Goal: Information Seeking & Learning: Compare options

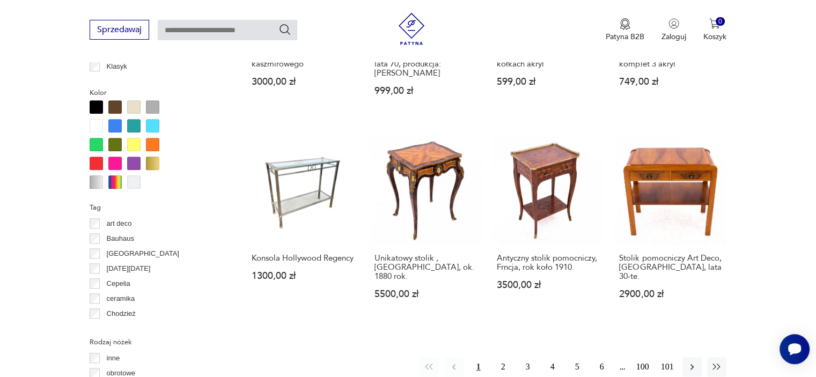
scroll to position [972, 0]
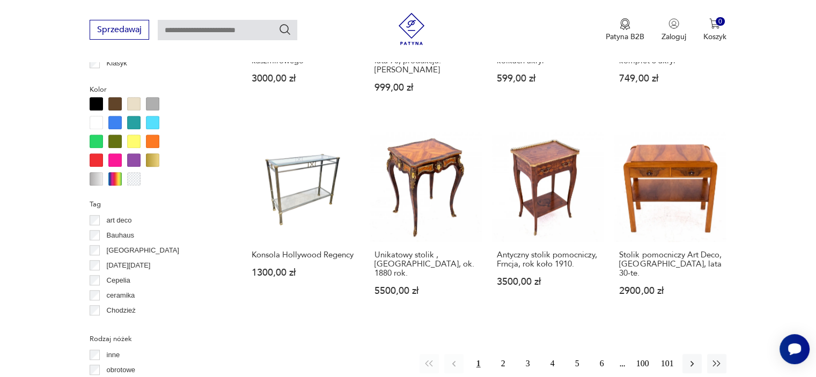
click at [133, 109] on div at bounding box center [130, 141] width 80 height 88
click at [134, 100] on div at bounding box center [133, 103] width 13 height 13
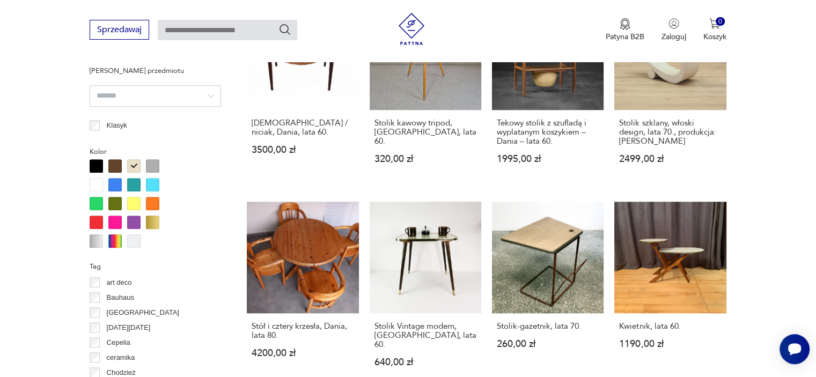
scroll to position [903, 0]
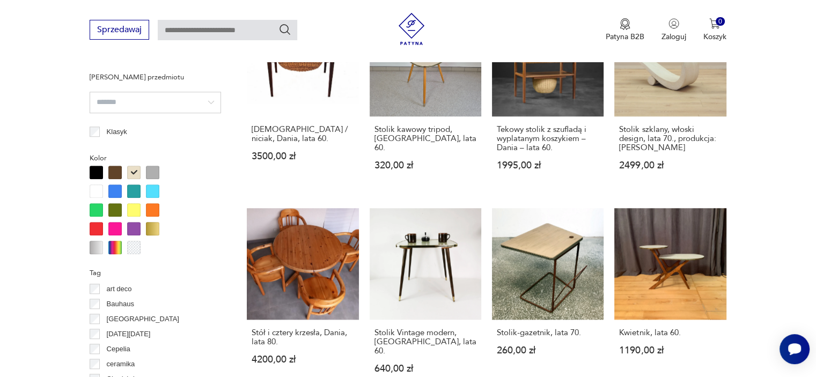
click at [94, 196] on div at bounding box center [130, 210] width 80 height 88
click at [95, 190] on div at bounding box center [96, 190] width 13 height 13
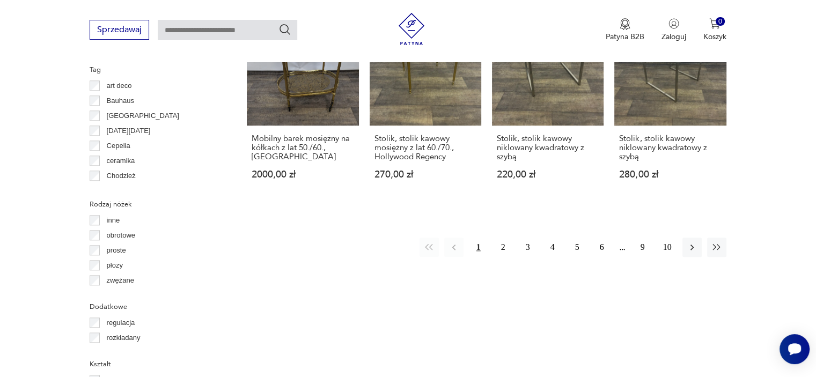
scroll to position [1112, 0]
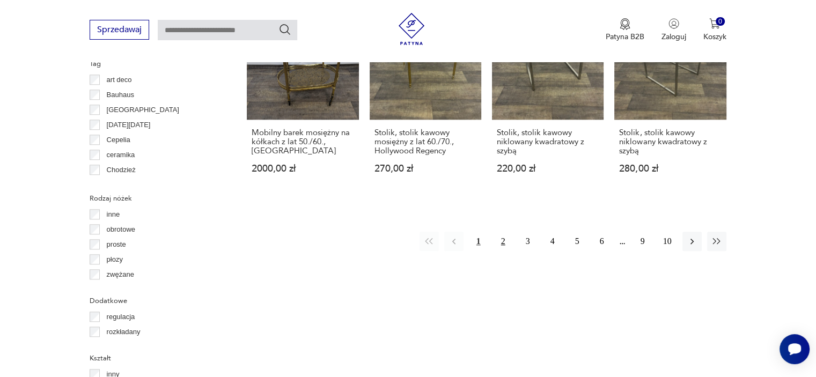
click at [499, 232] on button "2" at bounding box center [502, 241] width 19 height 19
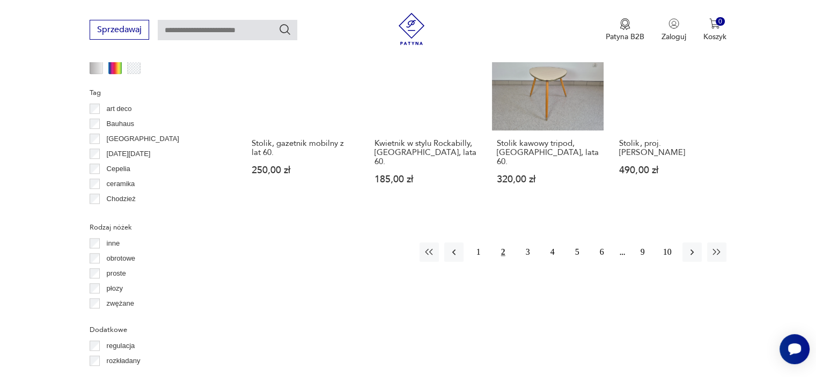
scroll to position [1089, 0]
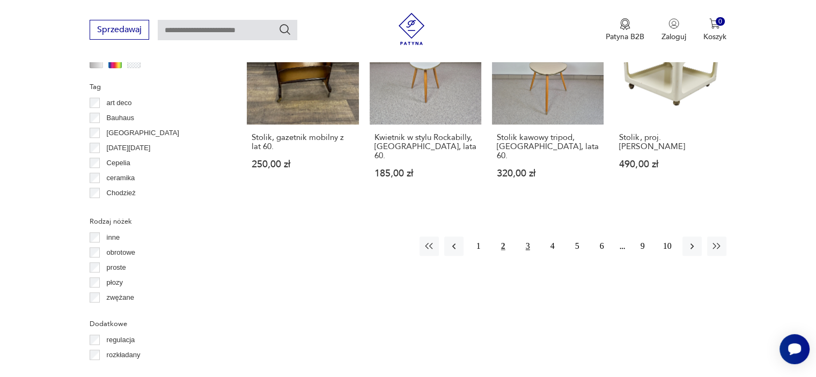
click at [528, 237] on button "3" at bounding box center [527, 246] width 19 height 19
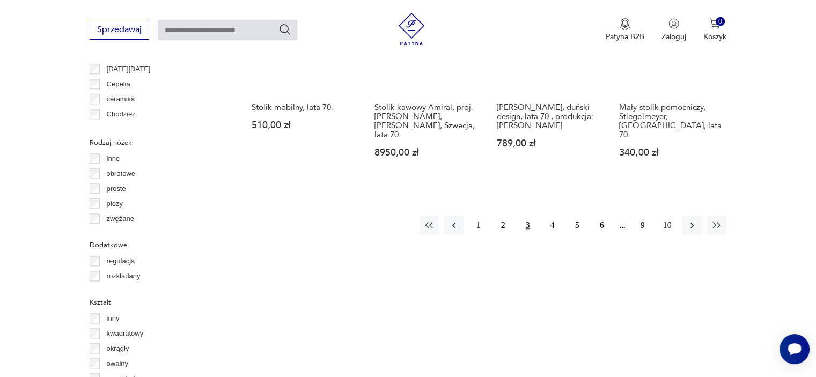
scroll to position [1181, 0]
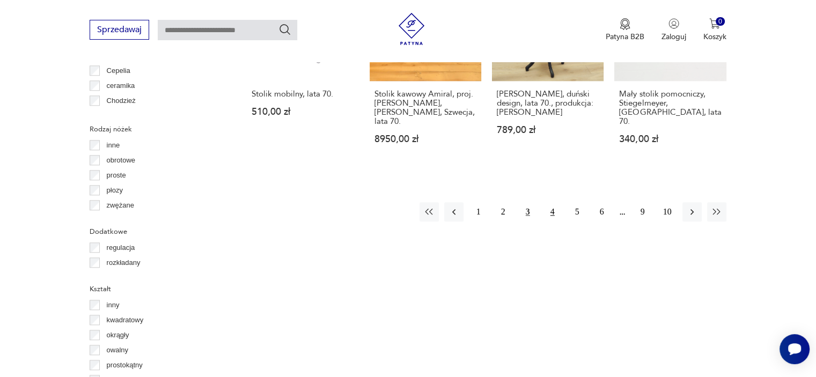
click at [545, 202] on button "4" at bounding box center [552, 211] width 19 height 19
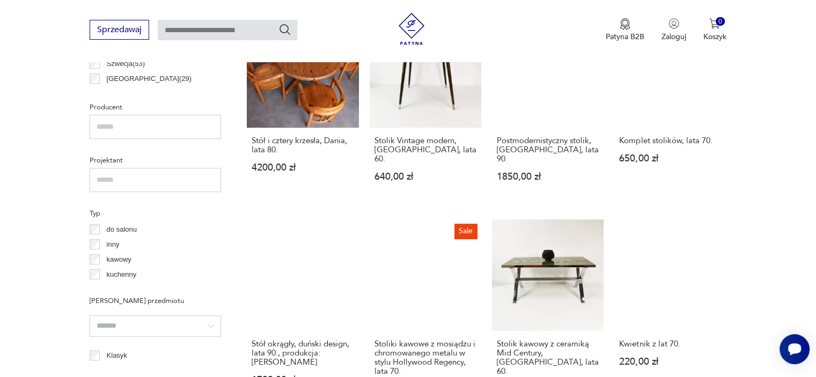
scroll to position [764, 0]
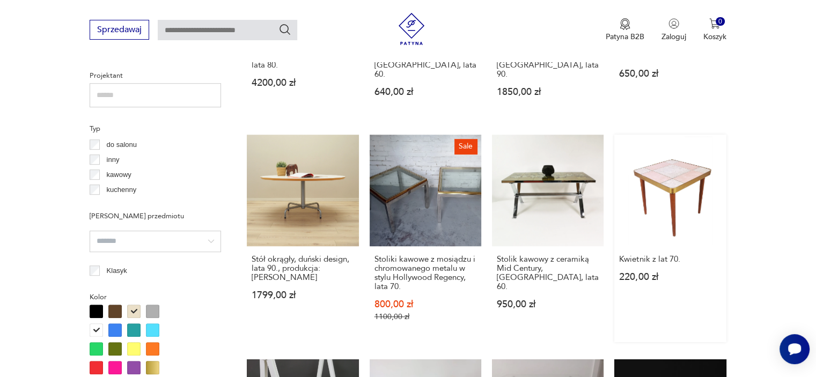
click at [684, 173] on link "Kwietnik z lat 70. 220,00 zł" at bounding box center [670, 239] width 112 height 208
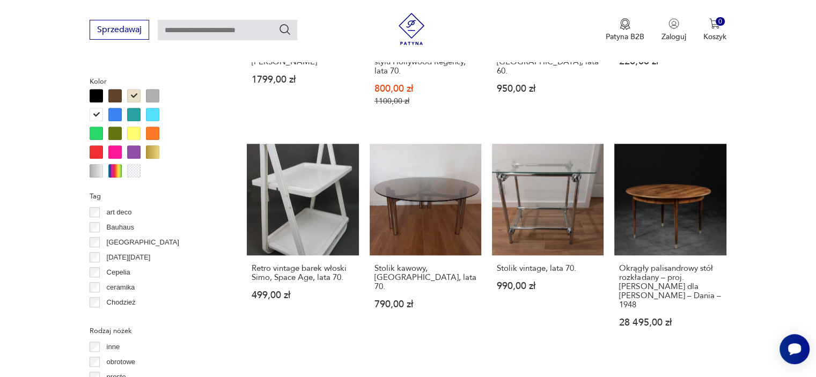
scroll to position [985, 0]
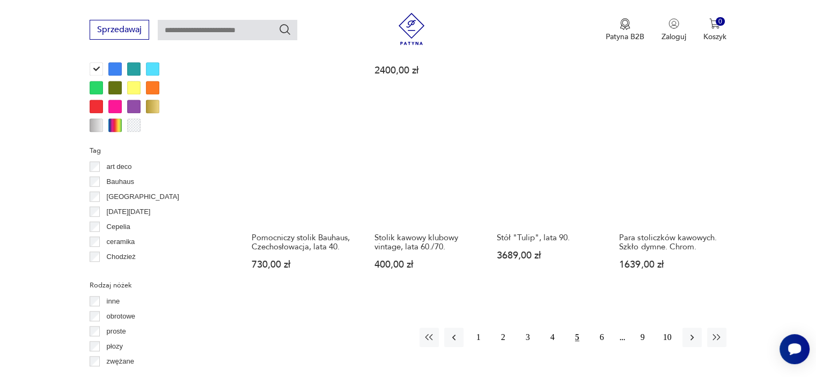
scroll to position [1023, 0]
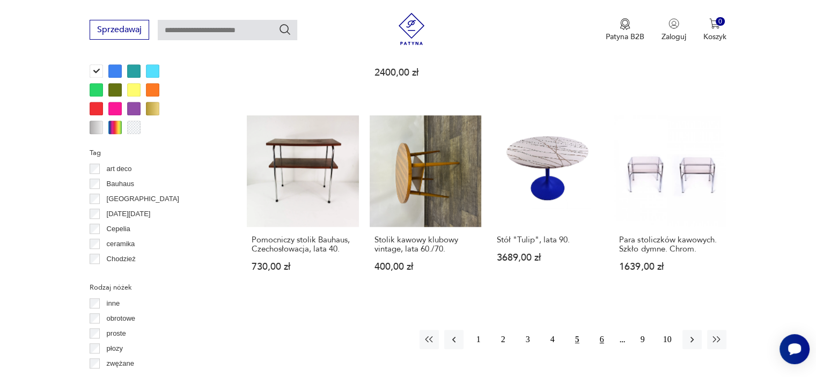
click at [594, 330] on button "6" at bounding box center [601, 339] width 19 height 19
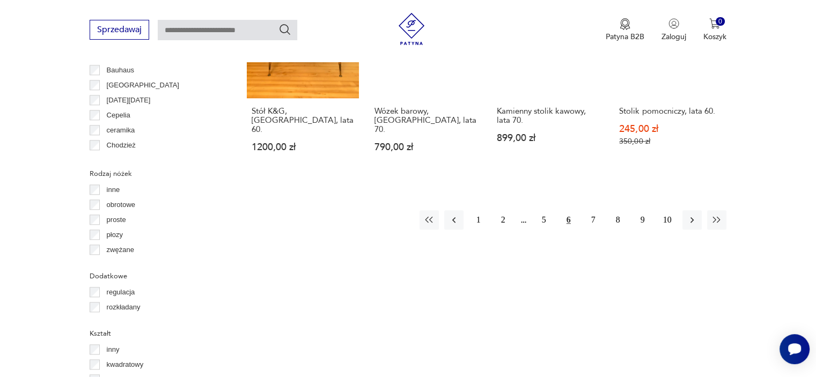
scroll to position [1148, 0]
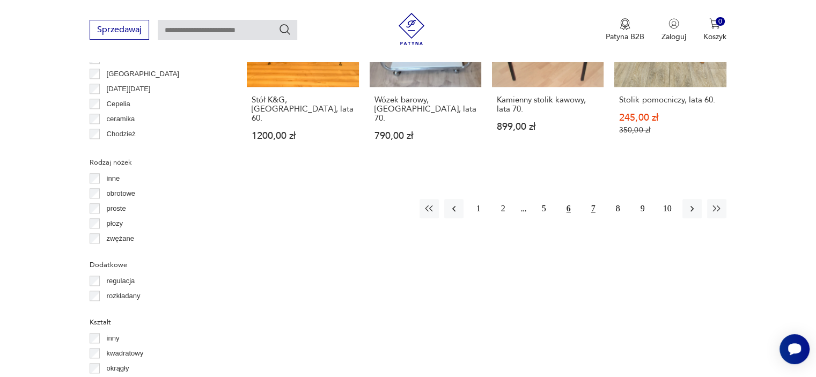
click at [598, 199] on button "7" at bounding box center [592, 208] width 19 height 19
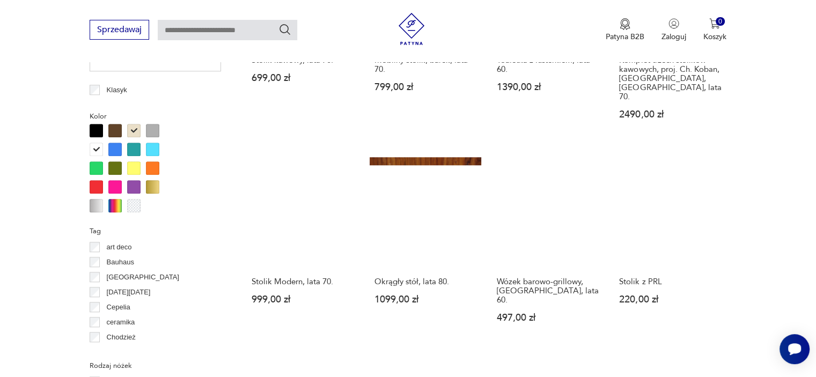
scroll to position [958, 0]
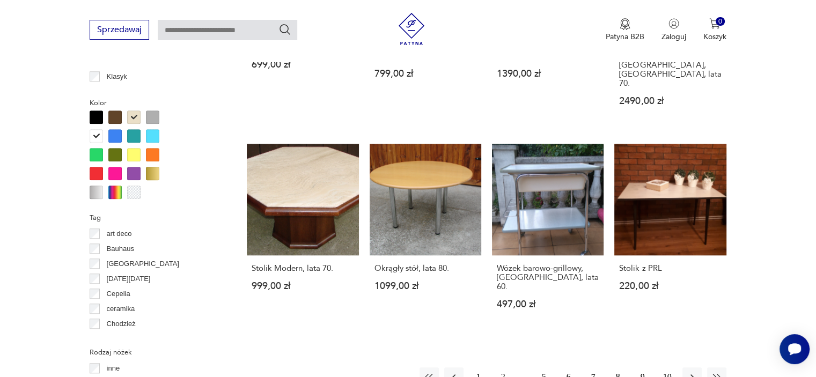
click at [617, 367] on button "8" at bounding box center [617, 376] width 19 height 19
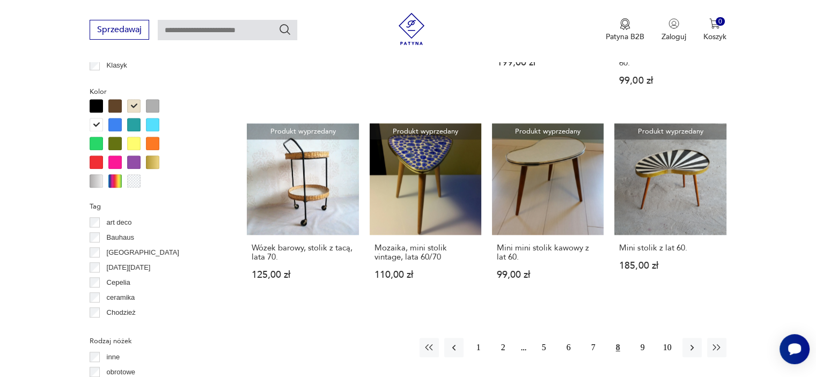
scroll to position [980, 0]
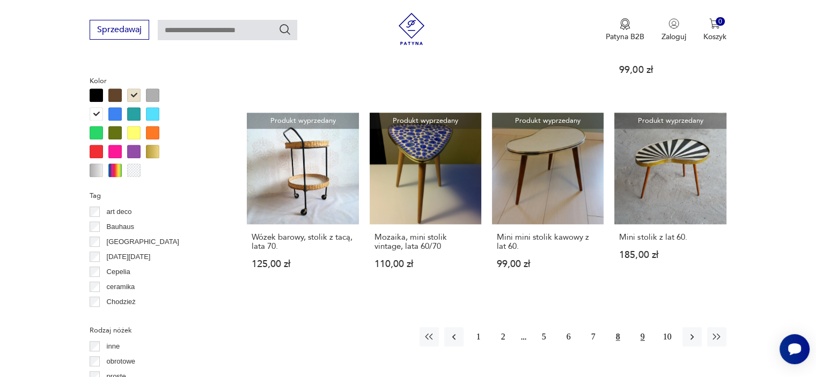
click at [642, 327] on button "9" at bounding box center [642, 336] width 19 height 19
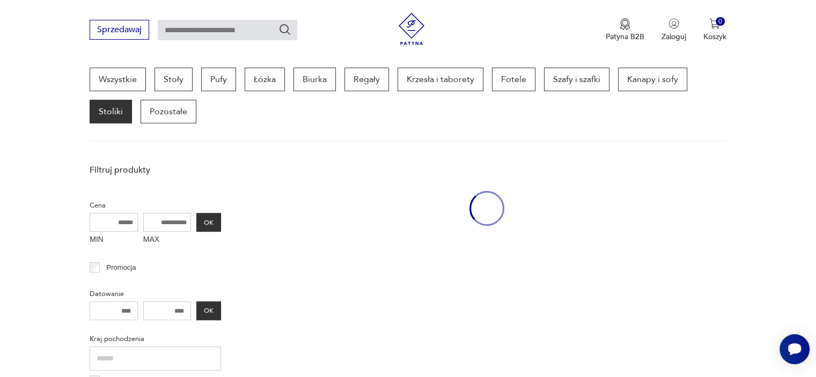
scroll to position [284, 0]
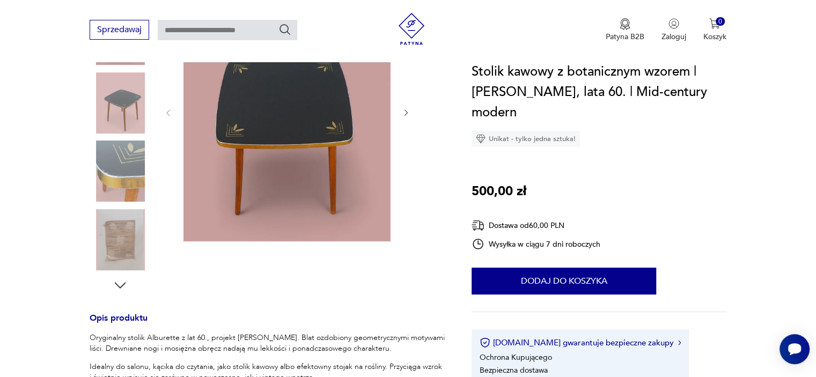
scroll to position [217, 0]
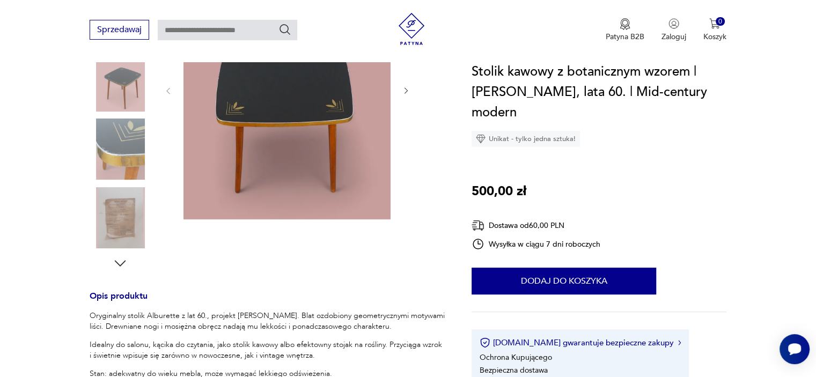
click at [407, 86] on icon "button" at bounding box center [406, 90] width 9 height 9
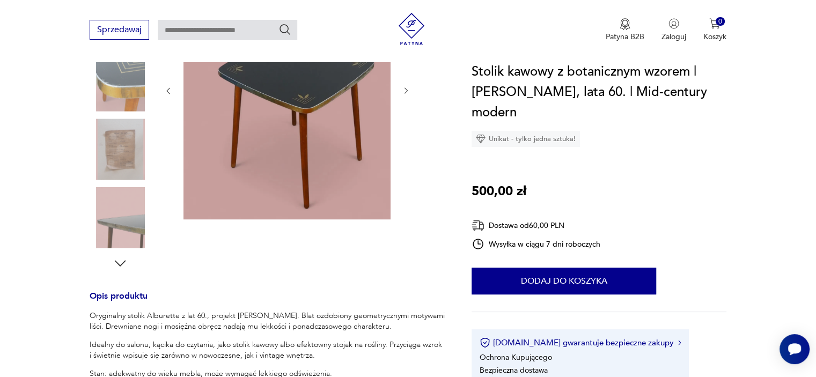
click at [407, 86] on icon "button" at bounding box center [406, 90] width 9 height 9
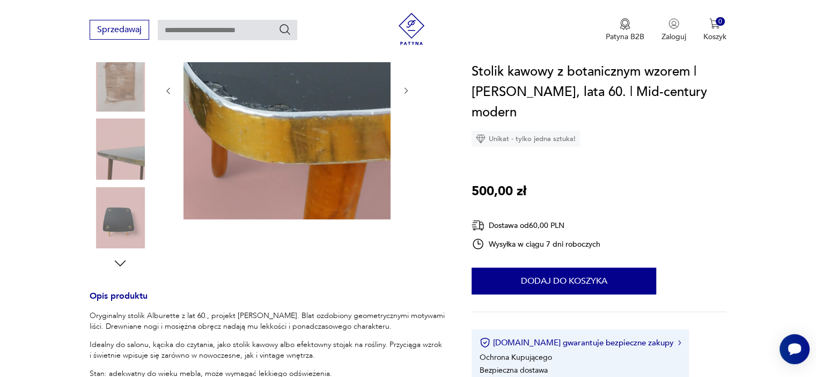
click at [407, 86] on icon "button" at bounding box center [406, 90] width 9 height 9
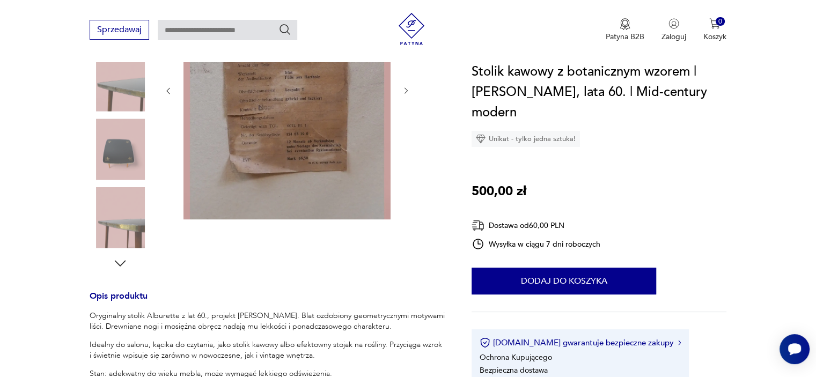
click at [407, 86] on icon "button" at bounding box center [406, 90] width 9 height 9
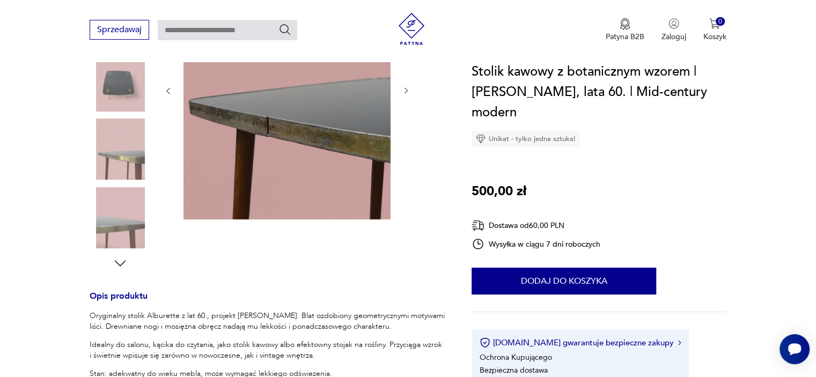
click at [407, 86] on icon "button" at bounding box center [406, 90] width 9 height 9
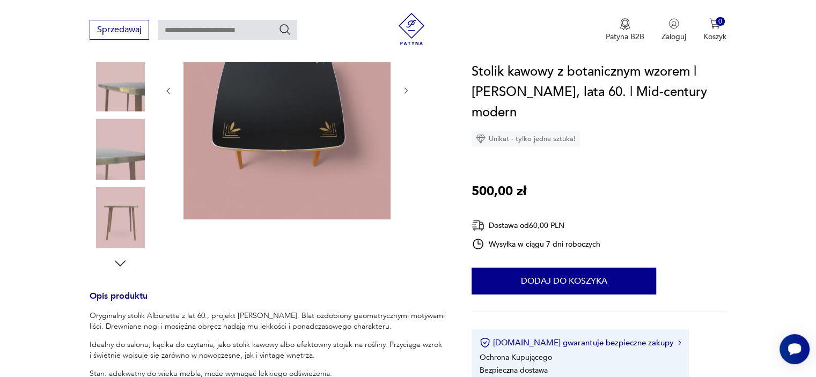
click at [407, 86] on icon "button" at bounding box center [406, 90] width 9 height 9
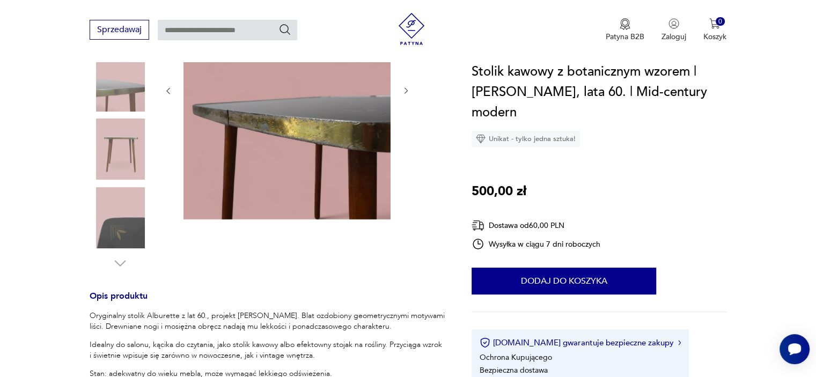
click at [407, 86] on icon "button" at bounding box center [406, 90] width 9 height 9
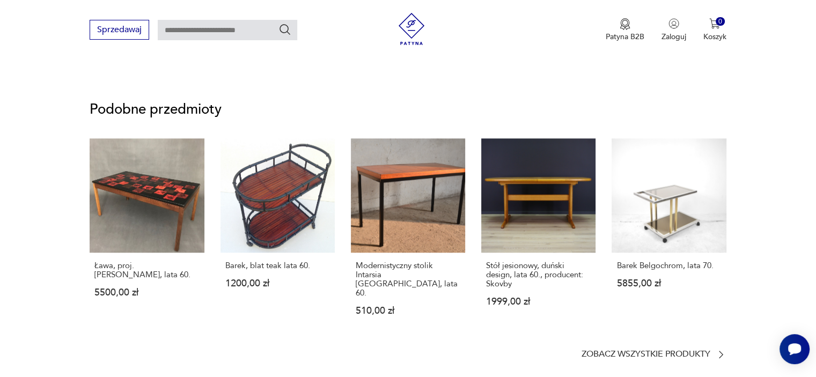
scroll to position [822, 0]
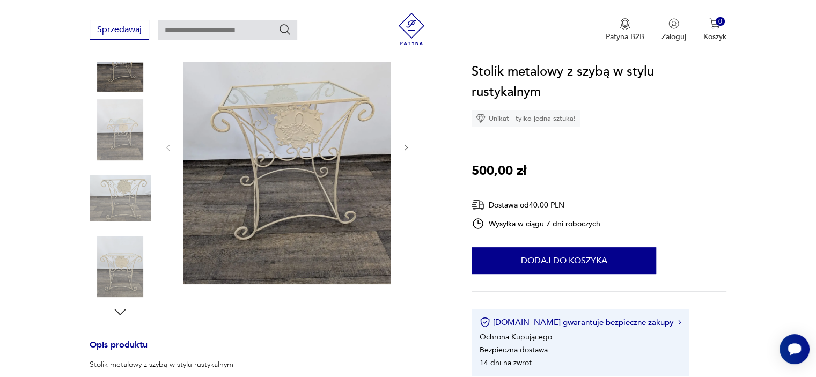
scroll to position [149, 0]
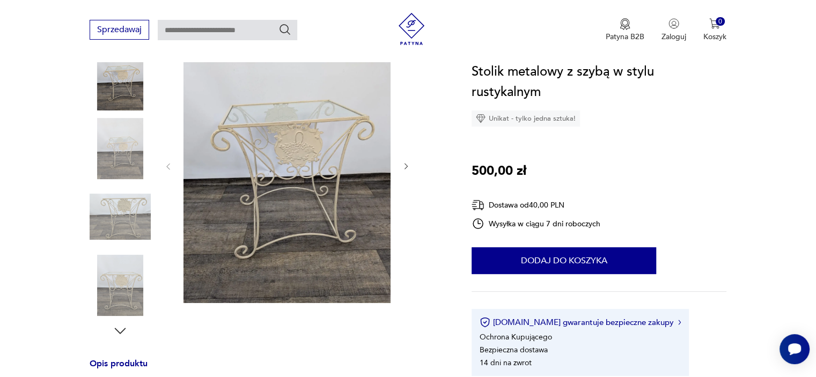
click at [409, 165] on icon "button" at bounding box center [406, 166] width 9 height 9
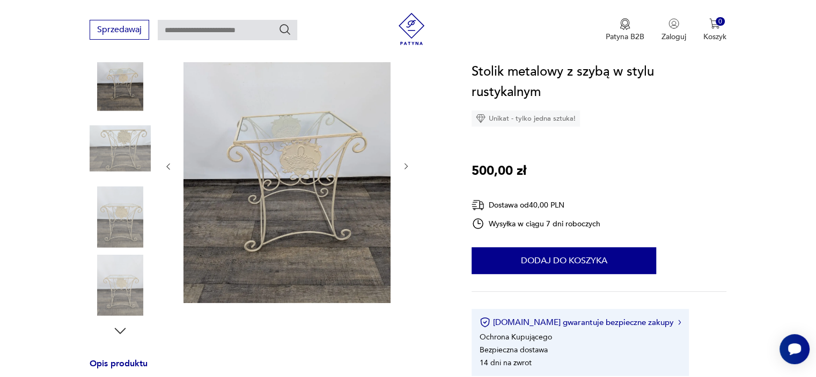
click at [409, 165] on icon "button" at bounding box center [406, 166] width 9 height 9
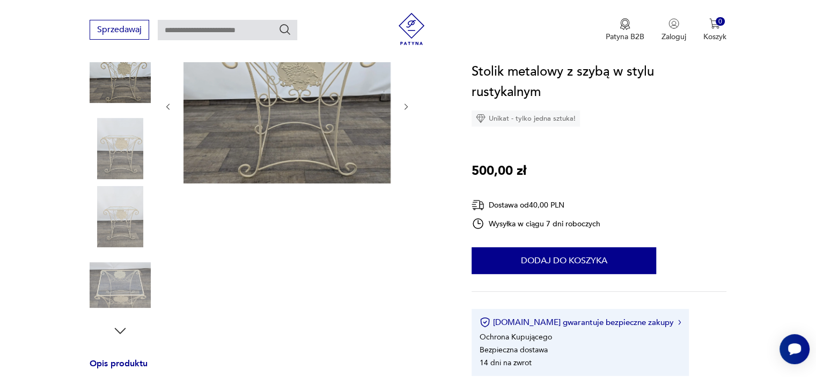
click at [409, 165] on div at bounding box center [287, 107] width 247 height 158
click at [405, 109] on icon "button" at bounding box center [405, 107] width 3 height 6
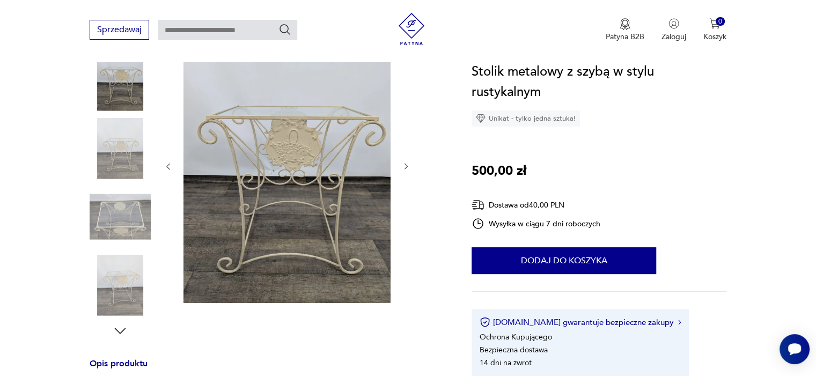
click at [407, 168] on icon "button" at bounding box center [406, 166] width 9 height 9
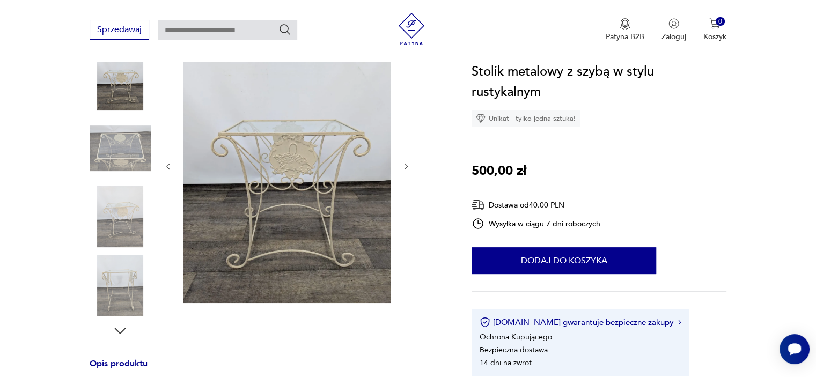
click at [407, 168] on icon "button" at bounding box center [406, 166] width 9 height 9
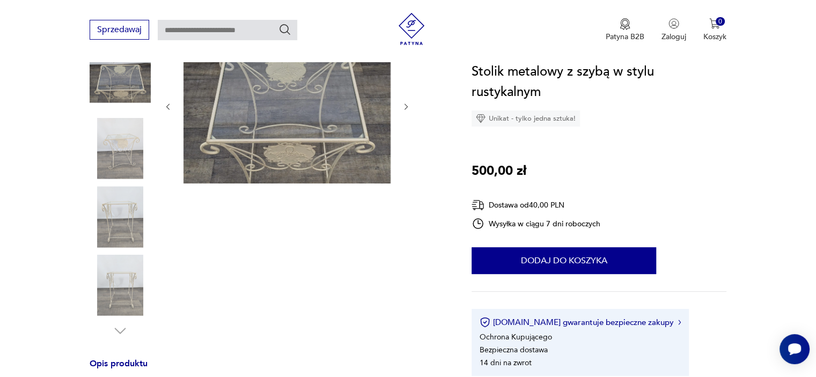
click at [402, 106] on icon "button" at bounding box center [406, 106] width 9 height 9
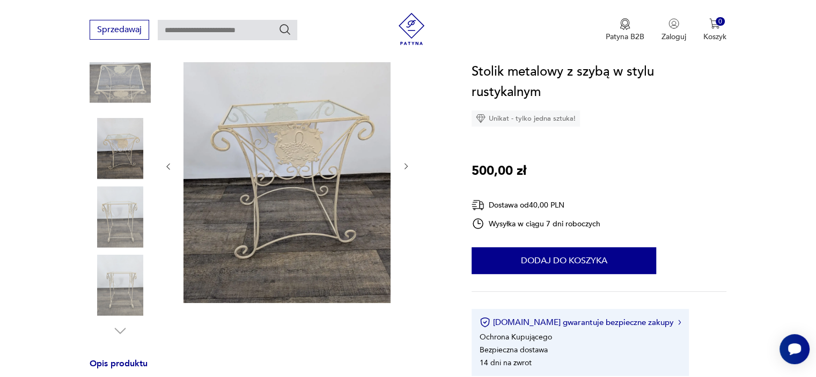
click at [405, 169] on icon "button" at bounding box center [406, 166] width 9 height 9
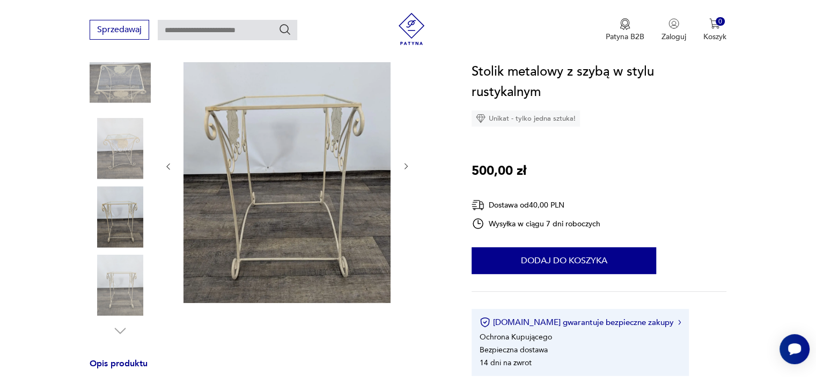
click at [405, 169] on icon "button" at bounding box center [406, 166] width 9 height 9
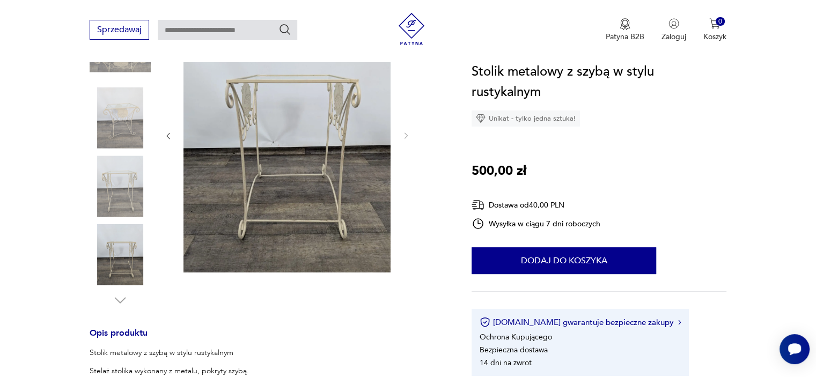
scroll to position [128, 0]
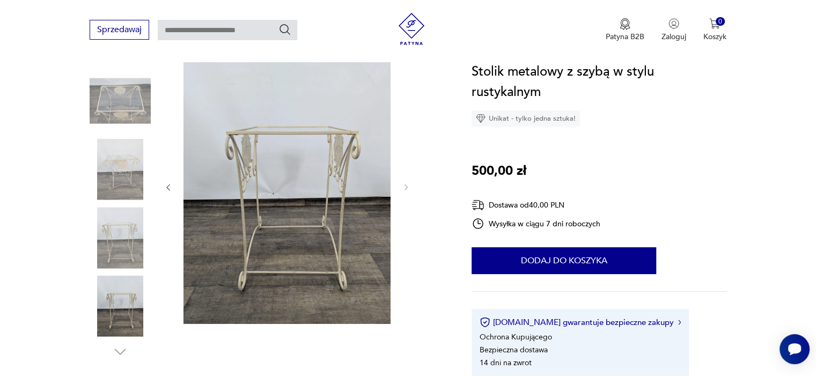
click at [140, 184] on img at bounding box center [120, 169] width 61 height 61
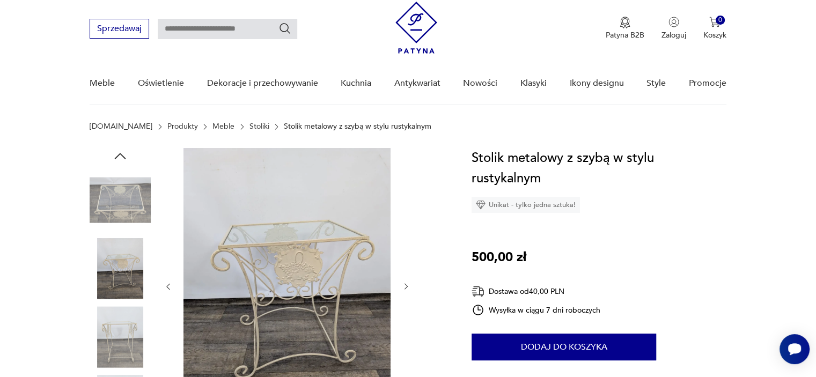
scroll to position [2, 0]
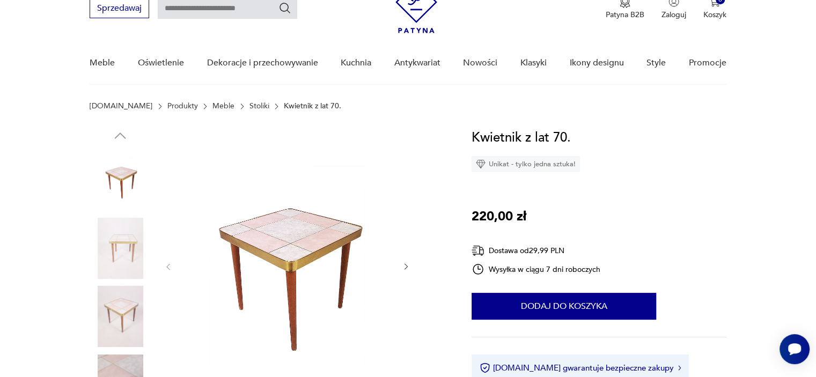
scroll to position [95, 0]
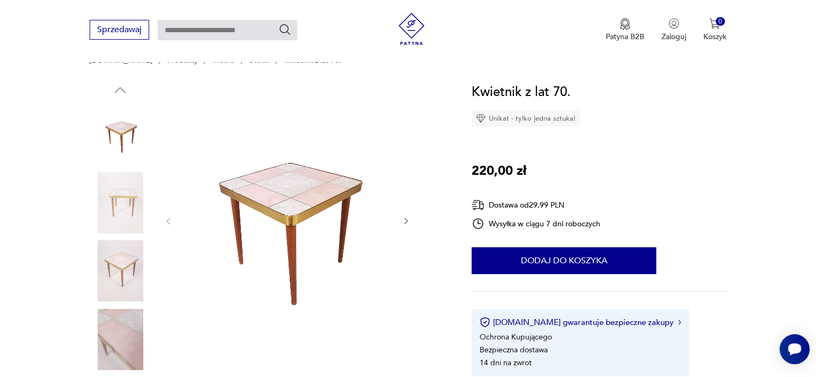
click at [408, 212] on div at bounding box center [287, 221] width 247 height 278
click at [408, 214] on div at bounding box center [287, 221] width 247 height 278
click at [409, 217] on icon "button" at bounding box center [406, 221] width 9 height 9
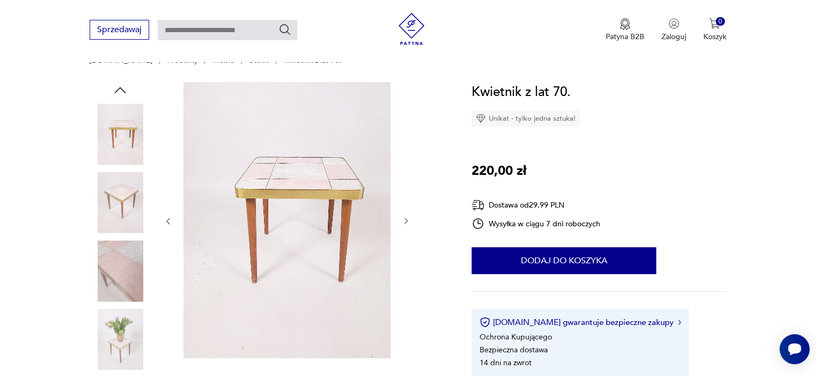
click at [409, 217] on icon "button" at bounding box center [406, 221] width 9 height 9
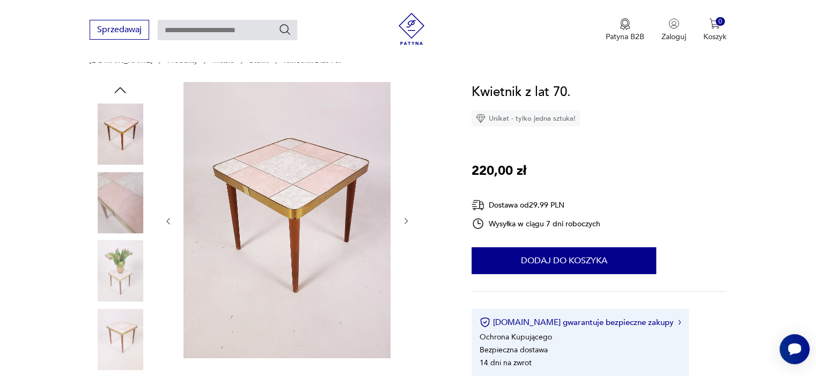
click at [409, 217] on icon "button" at bounding box center [406, 221] width 9 height 9
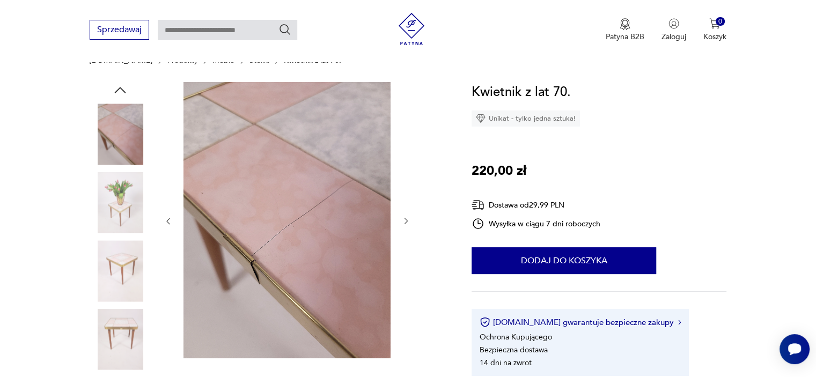
click at [409, 217] on icon "button" at bounding box center [406, 221] width 9 height 9
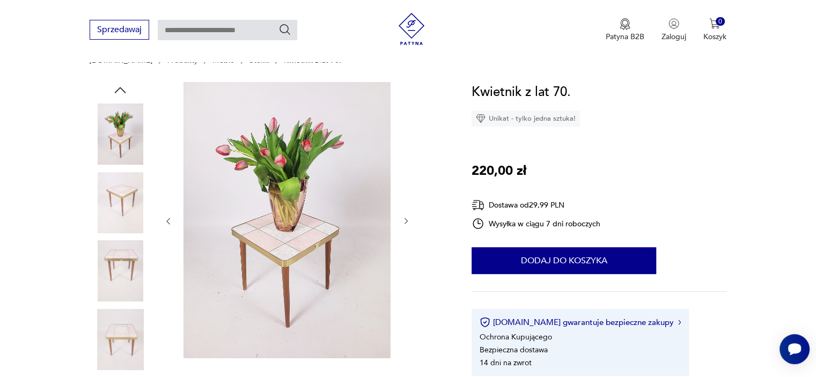
click at [409, 217] on icon "button" at bounding box center [406, 221] width 9 height 9
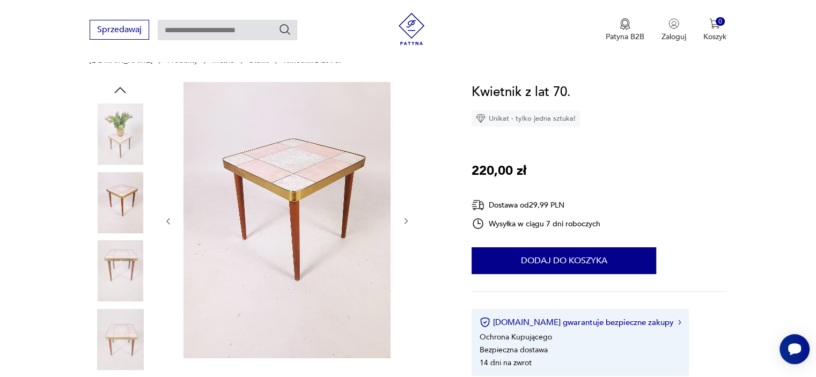
click at [409, 217] on icon "button" at bounding box center [406, 221] width 9 height 9
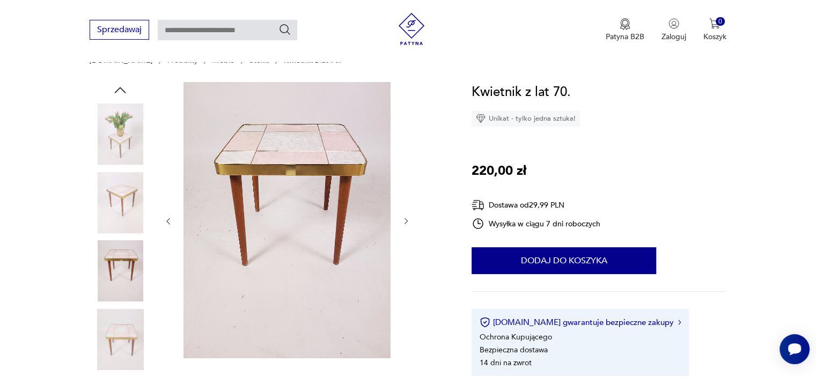
click at [409, 217] on icon "button" at bounding box center [406, 221] width 9 height 9
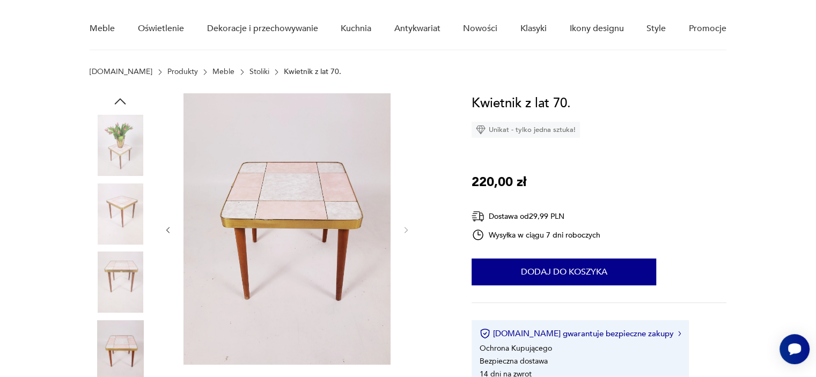
scroll to position [81, 0]
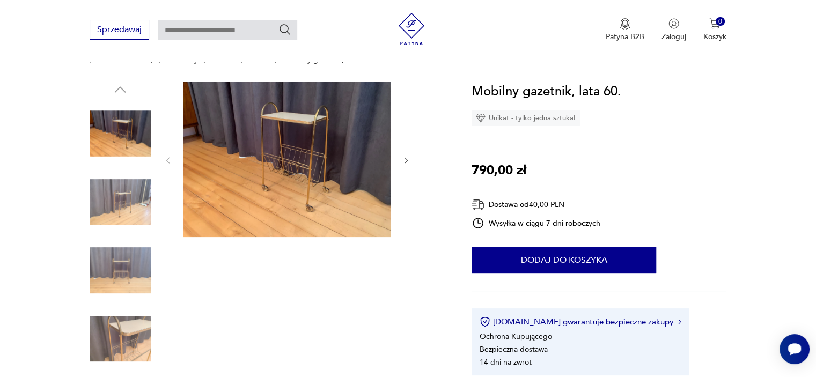
scroll to position [103, 0]
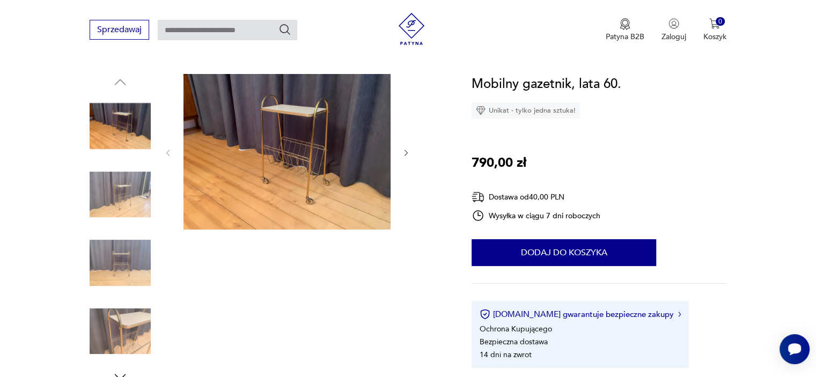
click at [408, 150] on icon "button" at bounding box center [406, 153] width 9 height 9
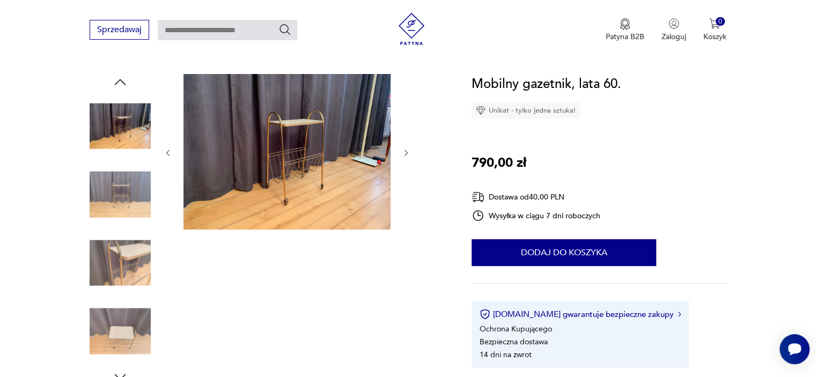
click at [408, 150] on icon "button" at bounding box center [406, 153] width 9 height 9
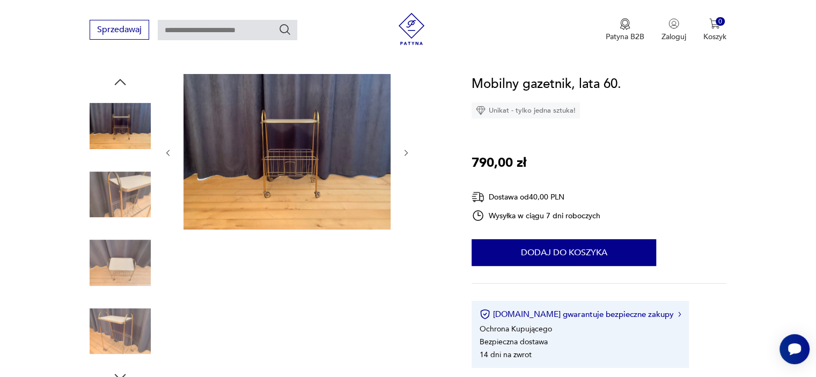
click at [408, 150] on icon "button" at bounding box center [406, 153] width 9 height 9
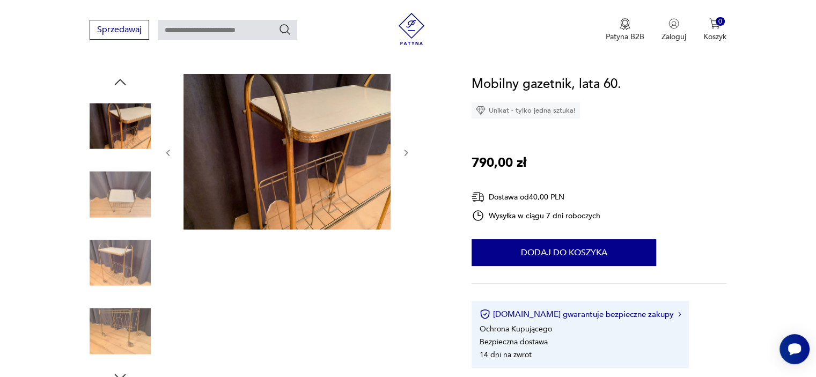
click at [408, 150] on icon "button" at bounding box center [406, 153] width 9 height 9
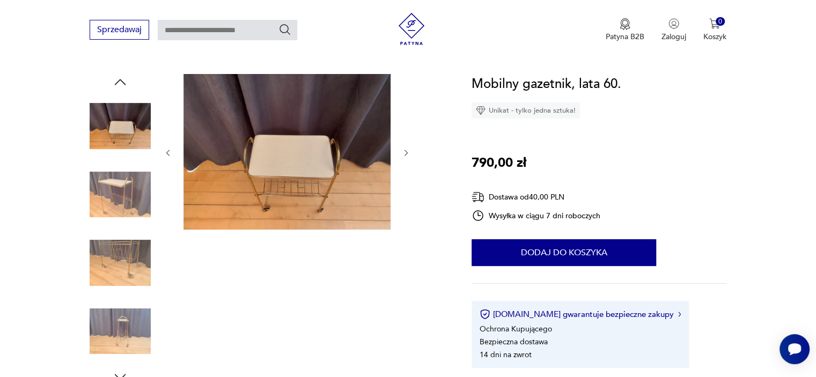
click at [408, 150] on icon "button" at bounding box center [406, 153] width 9 height 9
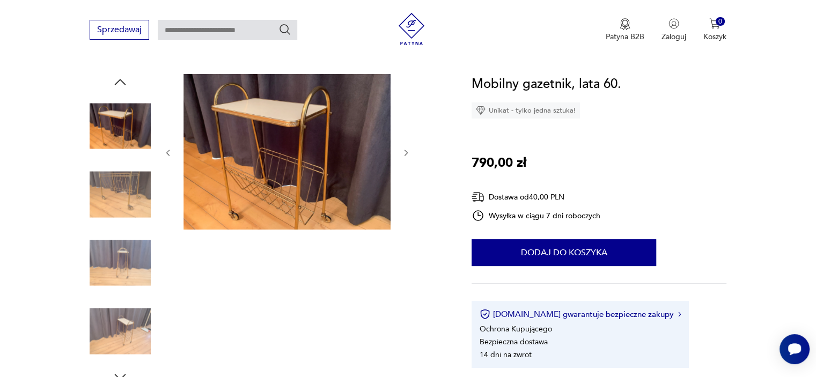
click at [408, 150] on icon "button" at bounding box center [406, 153] width 9 height 9
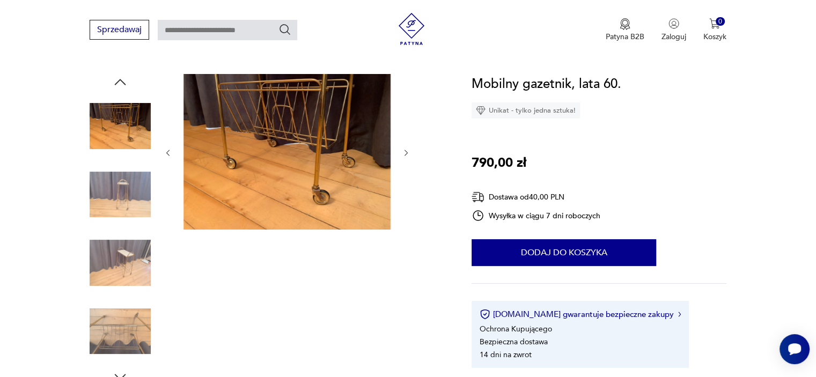
click at [408, 150] on icon "button" at bounding box center [406, 153] width 9 height 9
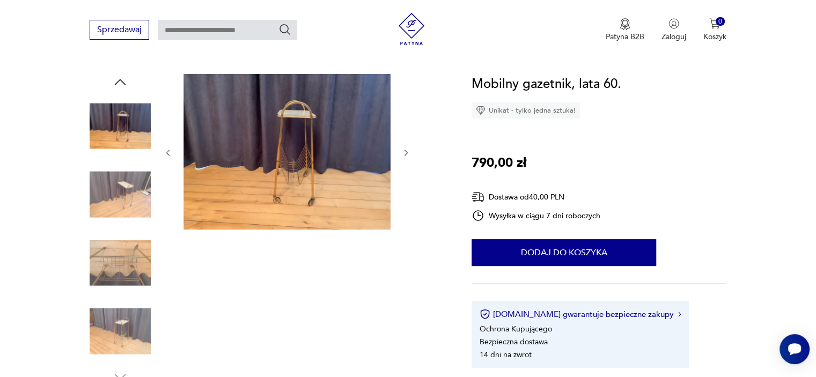
click at [408, 150] on icon "button" at bounding box center [406, 153] width 9 height 9
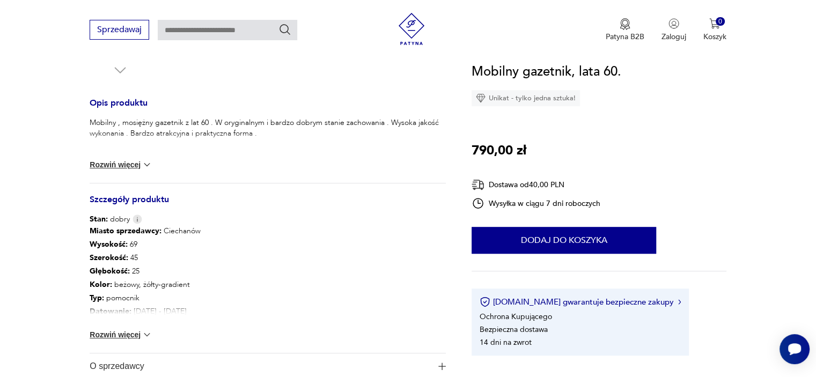
scroll to position [428, 0]
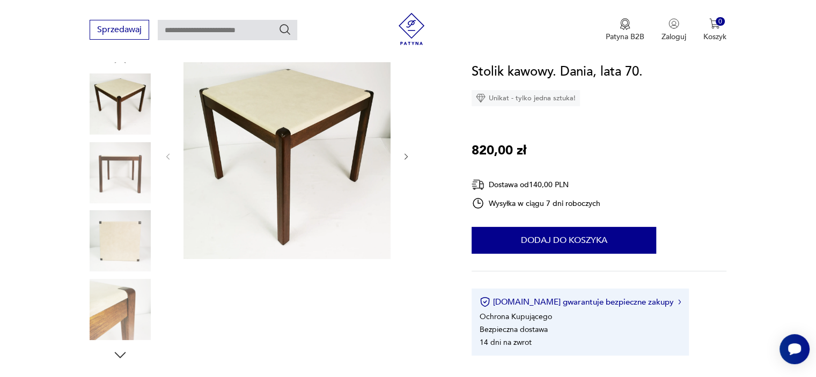
scroll to position [122, 0]
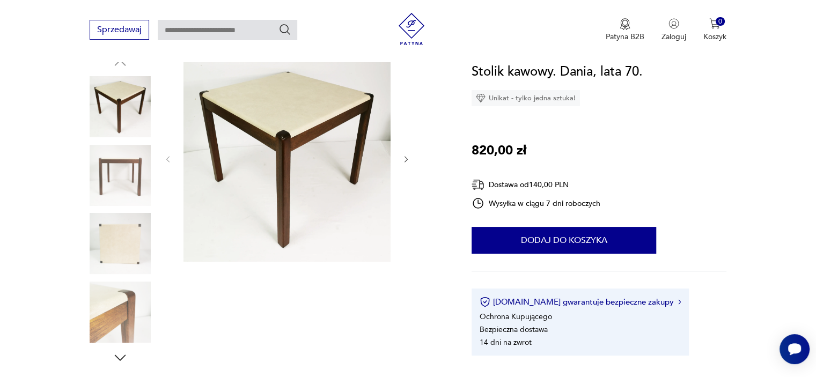
click at [405, 161] on icon "button" at bounding box center [406, 159] width 9 height 9
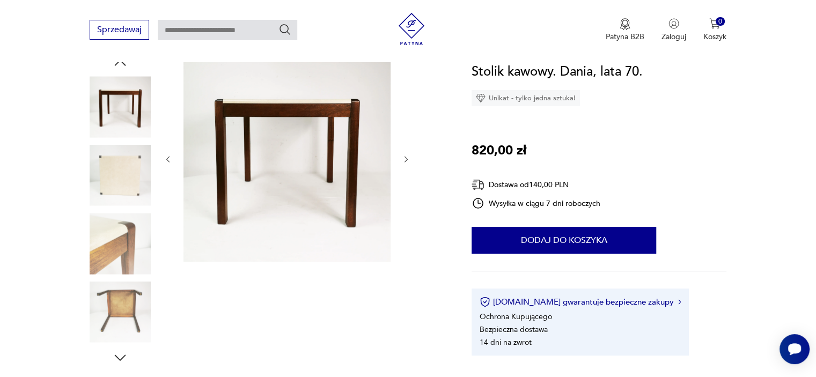
click at [405, 161] on icon "button" at bounding box center [406, 159] width 9 height 9
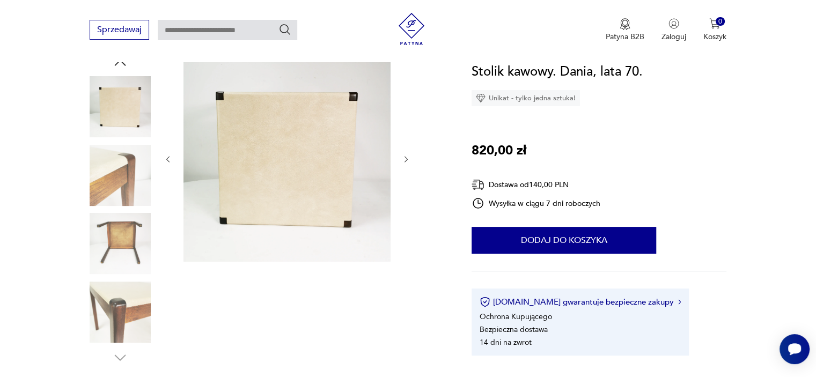
click at [405, 161] on icon "button" at bounding box center [406, 159] width 9 height 9
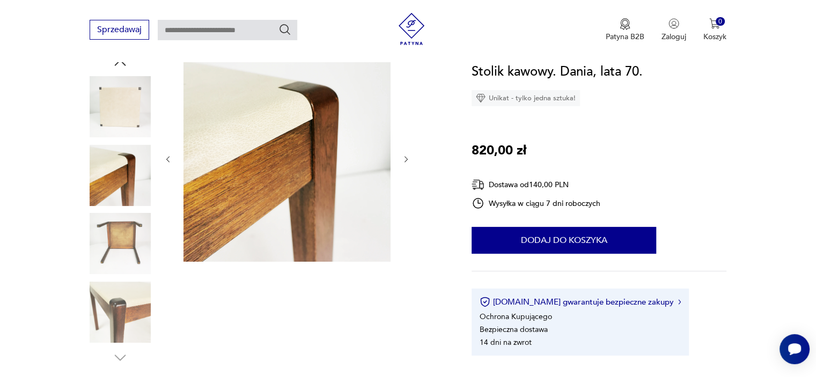
click at [405, 161] on icon "button" at bounding box center [406, 159] width 9 height 9
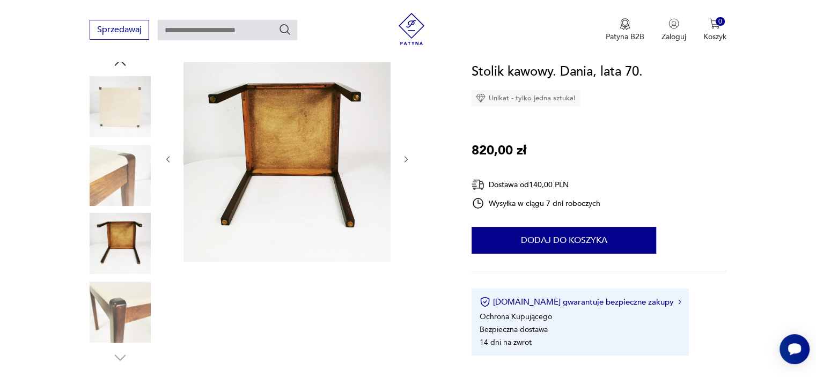
click at [405, 161] on icon "button" at bounding box center [406, 159] width 9 height 9
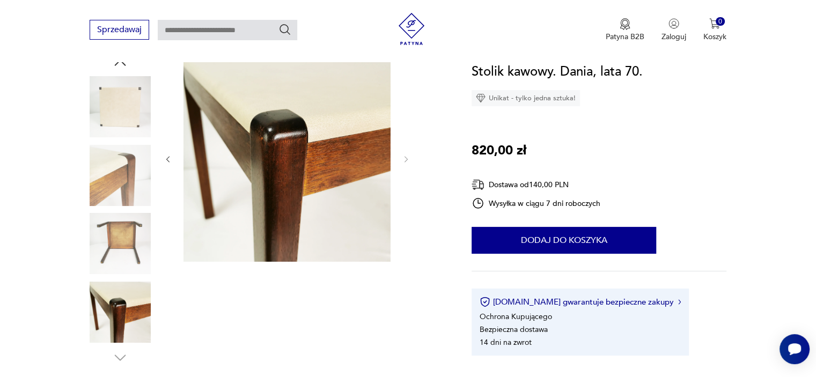
click at [124, 183] on img at bounding box center [120, 175] width 61 height 61
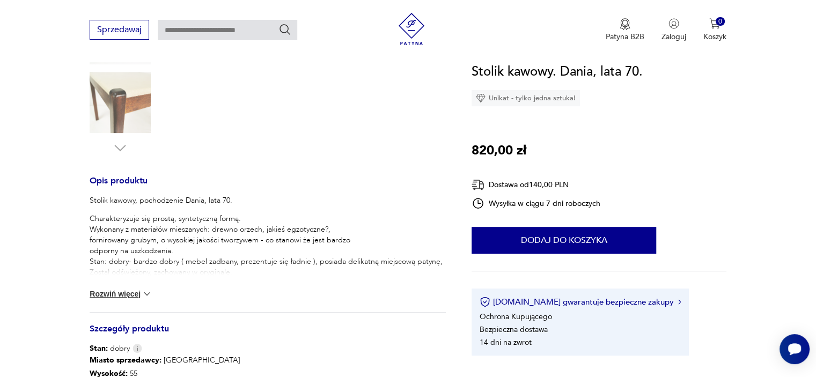
scroll to position [240, 0]
